Goal: Information Seeking & Learning: Check status

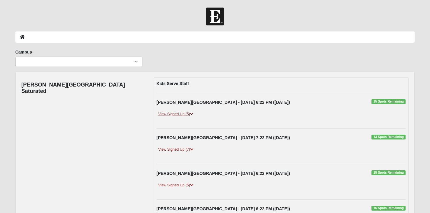
click at [179, 112] on link "View Signed Up (5)" at bounding box center [176, 114] width 39 height 6
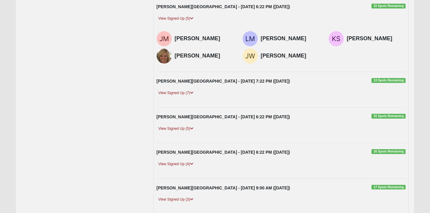
scroll to position [96, 0]
click at [175, 95] on link "View Signed Up (7)" at bounding box center [176, 92] width 39 height 6
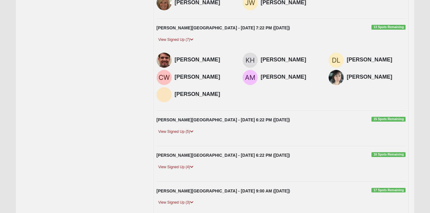
scroll to position [154, 0]
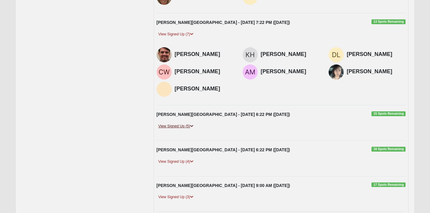
click at [182, 124] on link "View Signed Up (5)" at bounding box center [176, 126] width 39 height 6
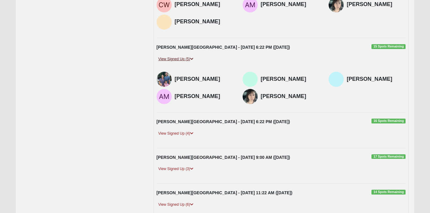
scroll to position [223, 0]
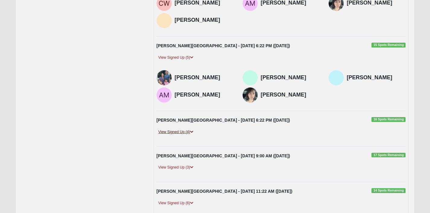
click at [179, 134] on link "View Signed Up (4)" at bounding box center [176, 132] width 39 height 6
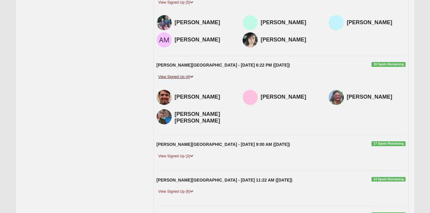
scroll to position [279, 0]
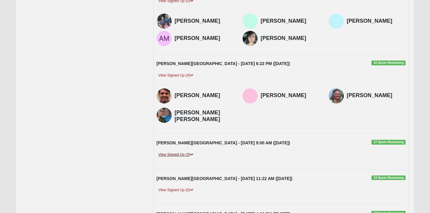
click at [182, 155] on link "View Signed Up (3)" at bounding box center [176, 154] width 39 height 6
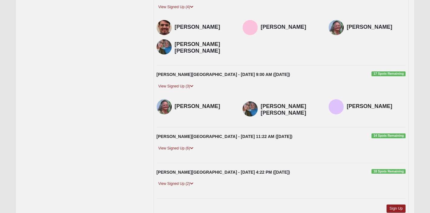
scroll to position [361, 0]
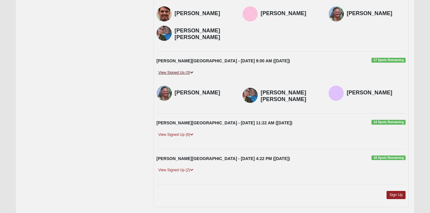
click at [182, 72] on link "View Signed Up (3)" at bounding box center [176, 72] width 39 height 6
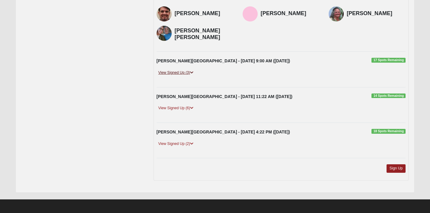
click at [179, 72] on link "View Signed Up (3)" at bounding box center [176, 72] width 39 height 6
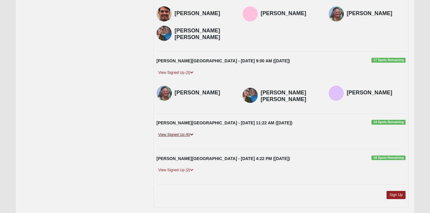
click at [182, 137] on link "View Signed Up (6)" at bounding box center [176, 134] width 39 height 6
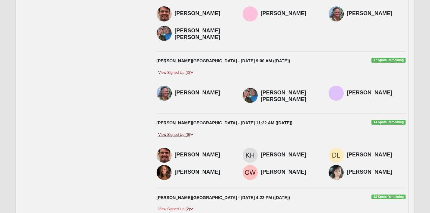
scroll to position [428, 0]
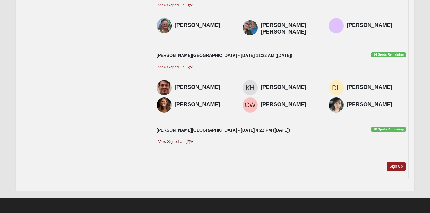
click at [182, 140] on link "View Signed Up (2)" at bounding box center [176, 141] width 39 height 6
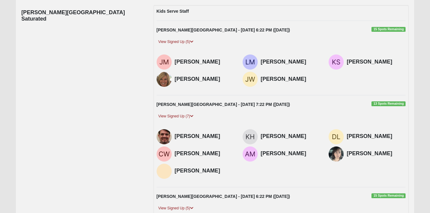
scroll to position [0, 0]
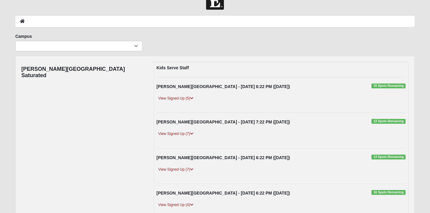
scroll to position [43, 0]
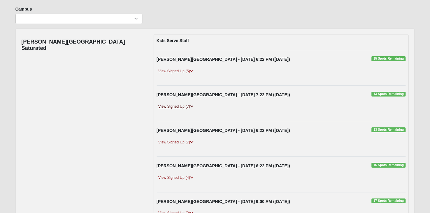
click at [182, 108] on link "View Signed Up (7)" at bounding box center [176, 106] width 39 height 6
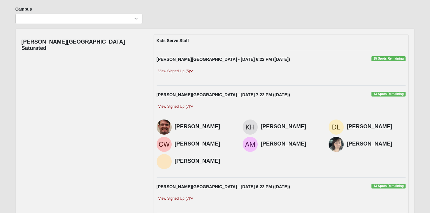
drag, startPoint x: 217, startPoint y: 133, endPoint x: 215, endPoint y: 160, distance: 27.3
click at [215, 162] on div "[PERSON_NAME] [PERSON_NAME] [PERSON_NAME] [PERSON_NAME]" at bounding box center [281, 145] width 259 height 52
click at [215, 160] on h4 "[PERSON_NAME]" at bounding box center [204, 161] width 59 height 7
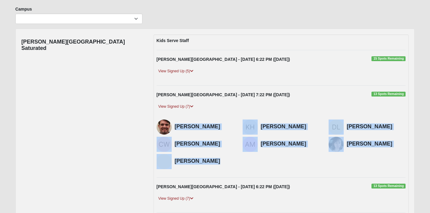
drag, startPoint x: 215, startPoint y: 160, endPoint x: 177, endPoint y: 124, distance: 52.1
click at [177, 124] on div "[PERSON_NAME] [PERSON_NAME] [PERSON_NAME] [PERSON_NAME]" at bounding box center [281, 145] width 259 height 52
click at [169, 124] on img at bounding box center [164, 126] width 15 height 15
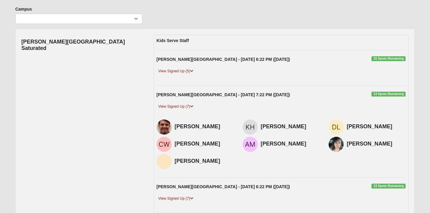
click at [160, 113] on div "View Signed Up (7)" at bounding box center [281, 108] width 259 height 11
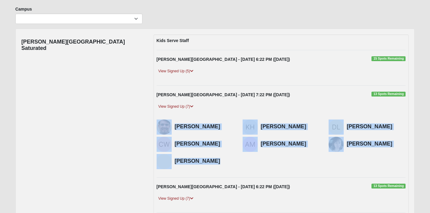
drag, startPoint x: 171, startPoint y: 123, endPoint x: 211, endPoint y: 169, distance: 60.8
click at [212, 170] on div "[PERSON_NAME] [PERSON_NAME] [PERSON_NAME] [PERSON_NAME]" at bounding box center [281, 145] width 259 height 52
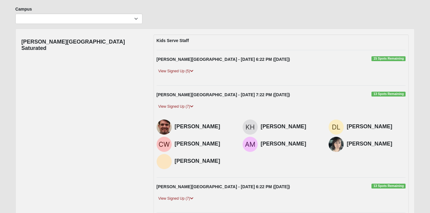
click at [211, 163] on h4 "[PERSON_NAME]" at bounding box center [204, 161] width 59 height 7
